Goal: Find specific page/section: Find specific page/section

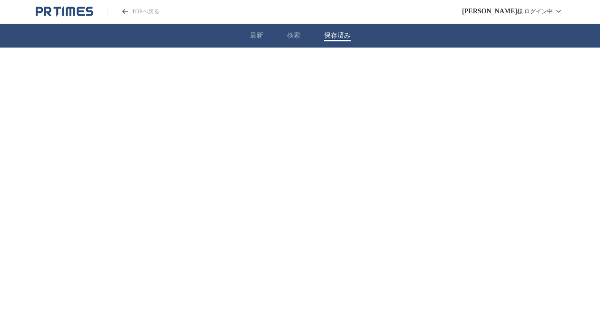
click at [337, 31] on button "保存済み" at bounding box center [337, 35] width 27 height 9
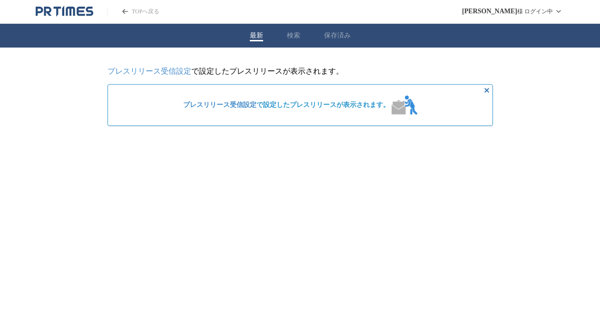
click at [343, 39] on button "保存済み" at bounding box center [337, 35] width 27 height 9
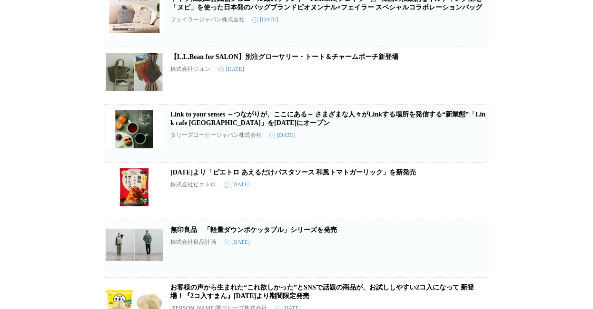
scroll to position [367, 0]
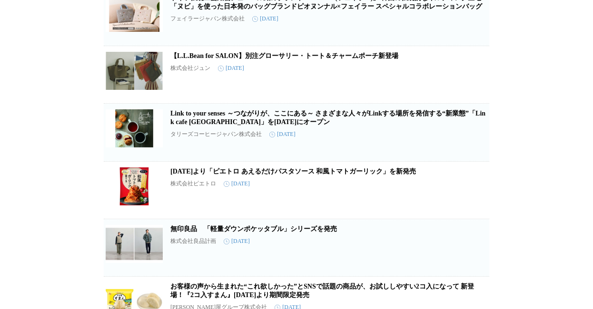
click at [231, 175] on link "[DATE]より「ピエトロ あえるだけパスタソース 和風トマトガーリック」を新発売" at bounding box center [293, 171] width 246 height 7
